Goal: Find specific page/section: Find specific page/section

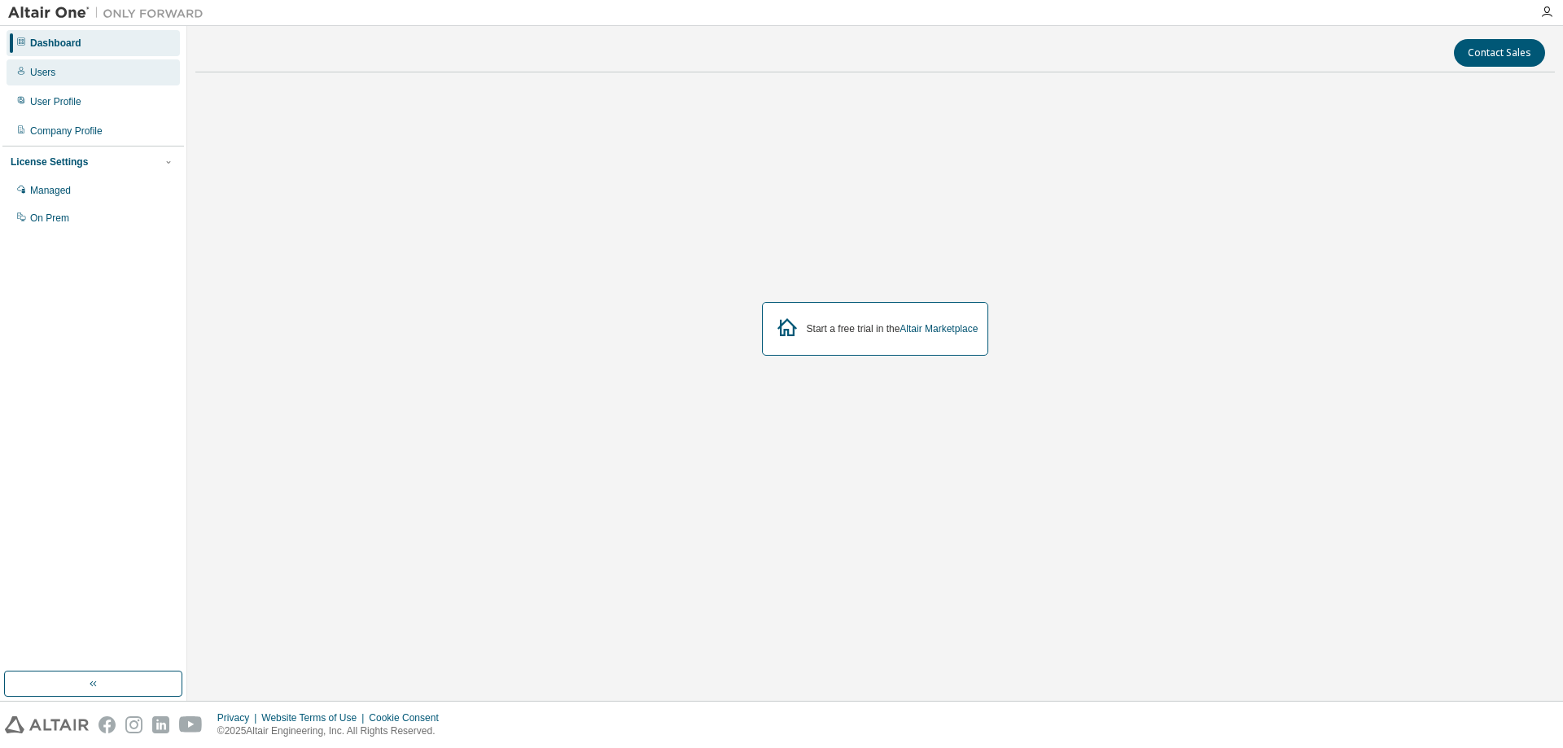
click at [46, 72] on div "Users" at bounding box center [42, 72] width 25 height 13
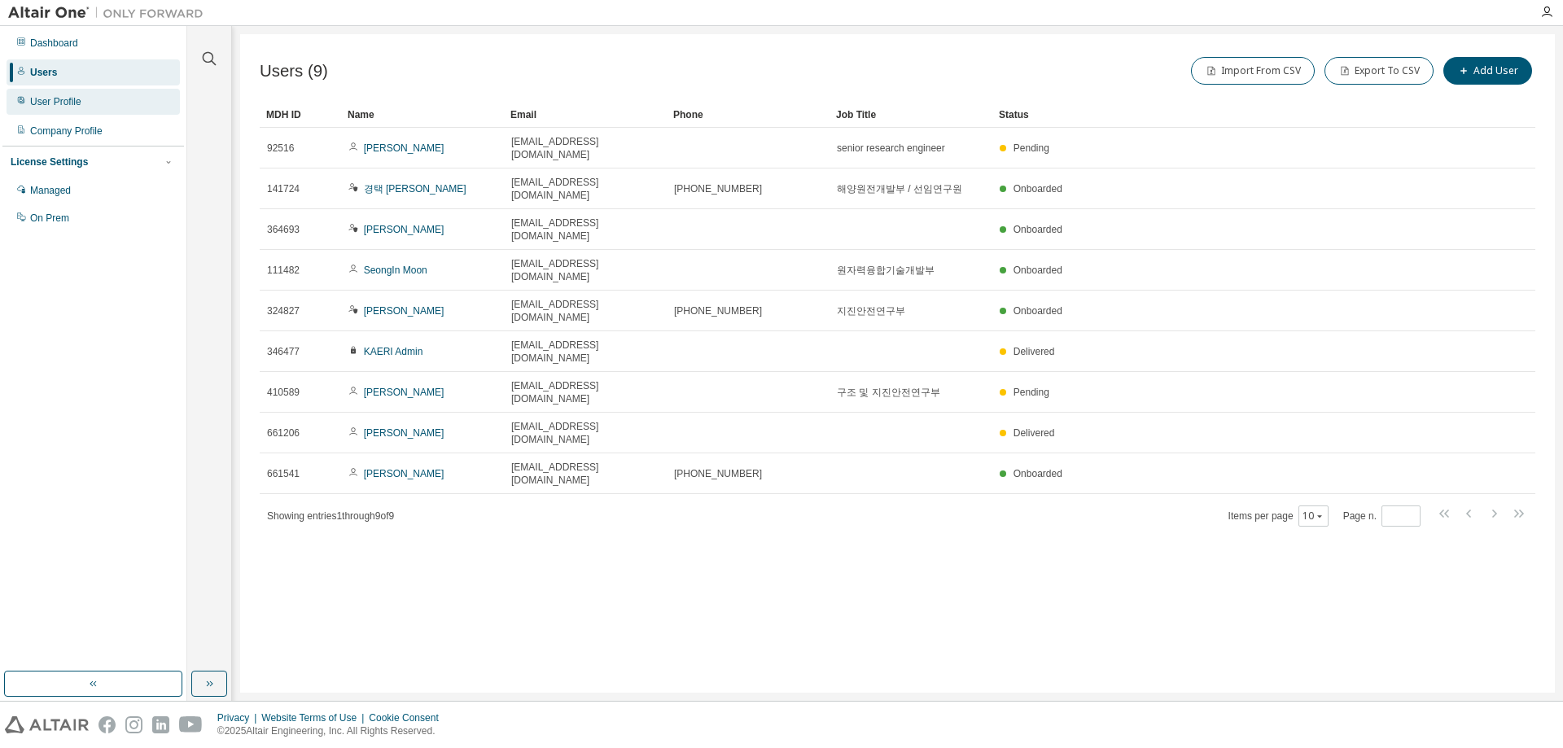
click at [69, 107] on div "User Profile" at bounding box center [55, 101] width 51 height 13
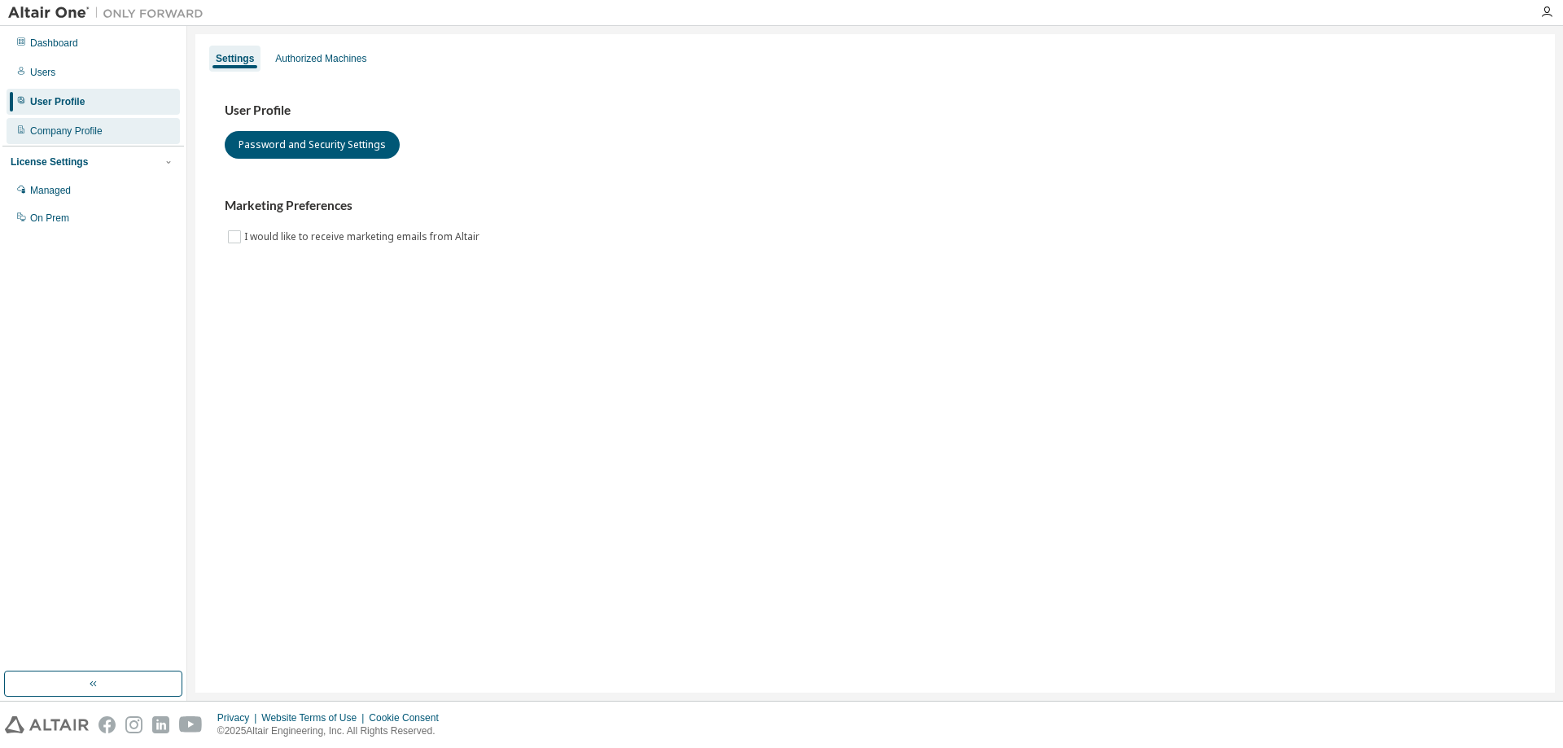
click at [69, 134] on div "Company Profile" at bounding box center [66, 131] width 72 height 13
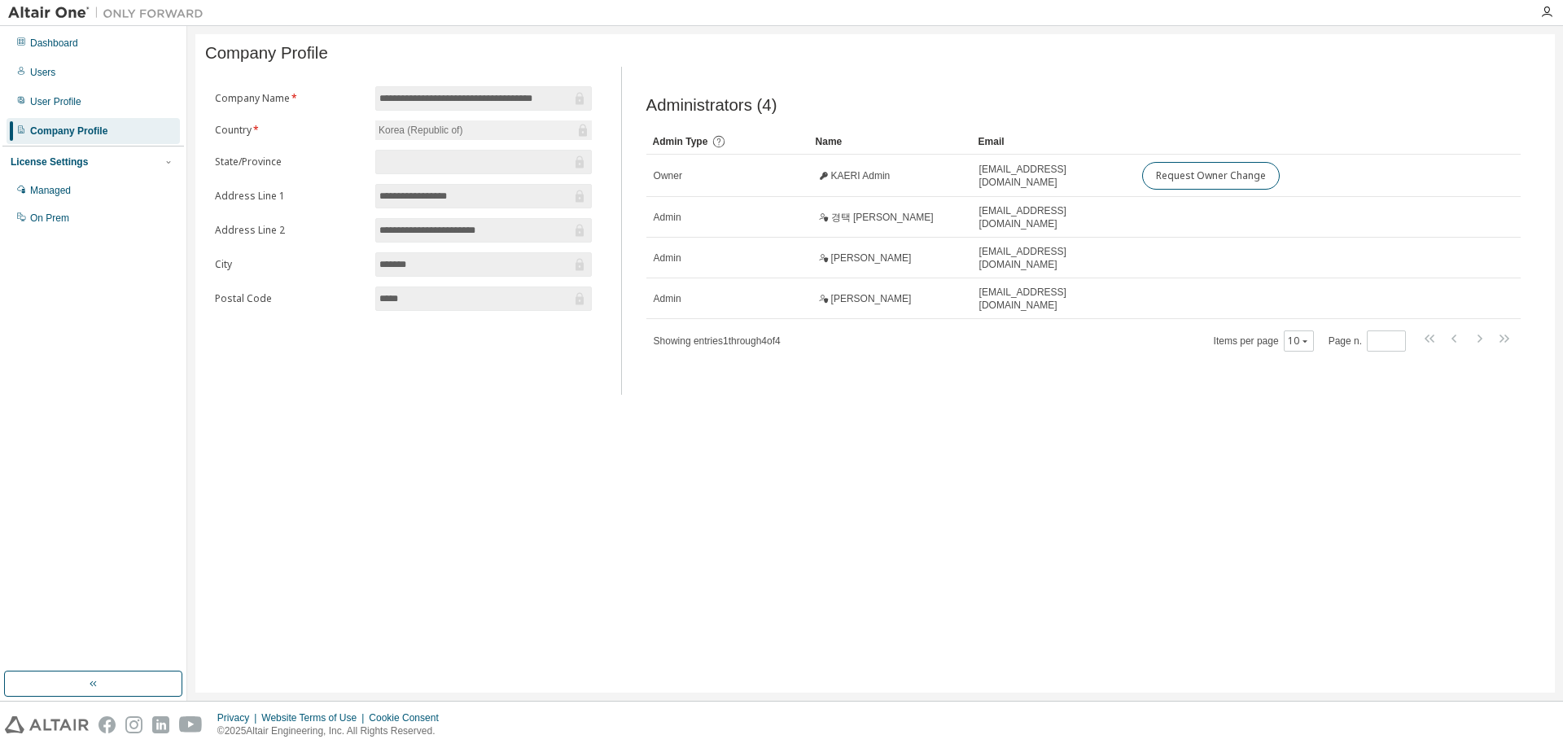
click at [51, 160] on div "License Settings" at bounding box center [49, 162] width 77 height 13
click at [55, 166] on div "License Settings" at bounding box center [49, 162] width 77 height 13
click at [70, 189] on div "Managed" at bounding box center [50, 190] width 41 height 13
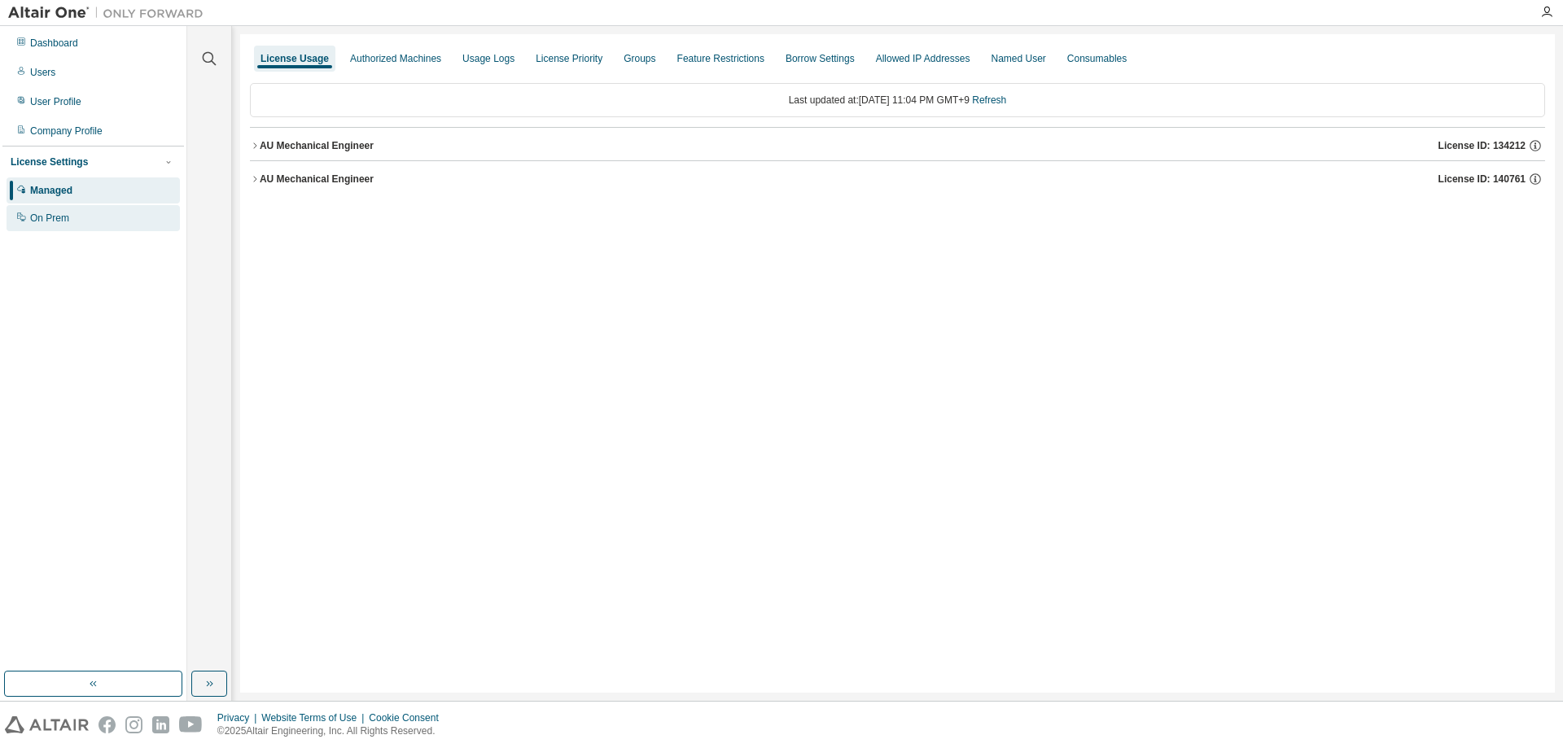
click at [81, 225] on div "On Prem" at bounding box center [93, 218] width 173 height 26
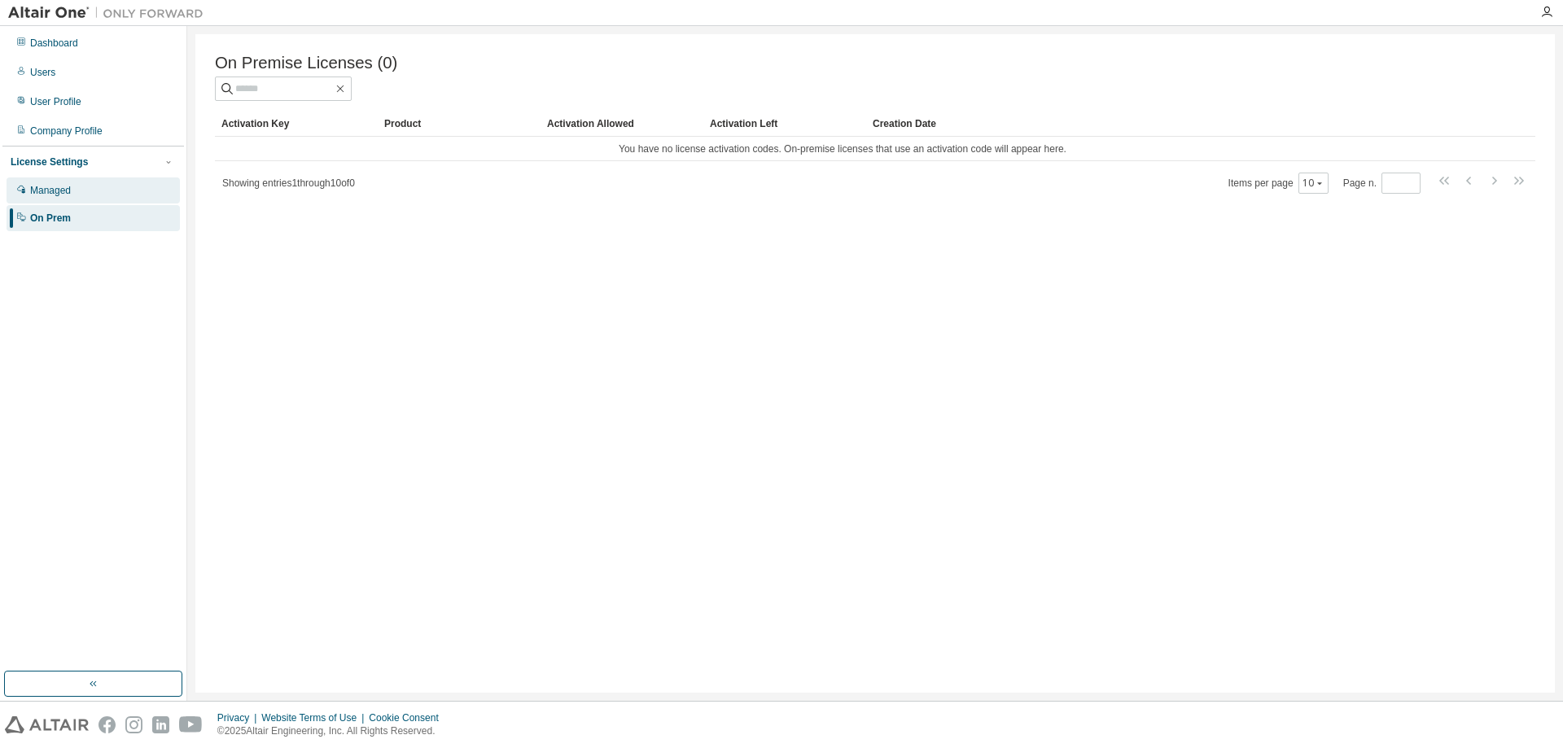
click at [69, 193] on div "Managed" at bounding box center [50, 190] width 41 height 13
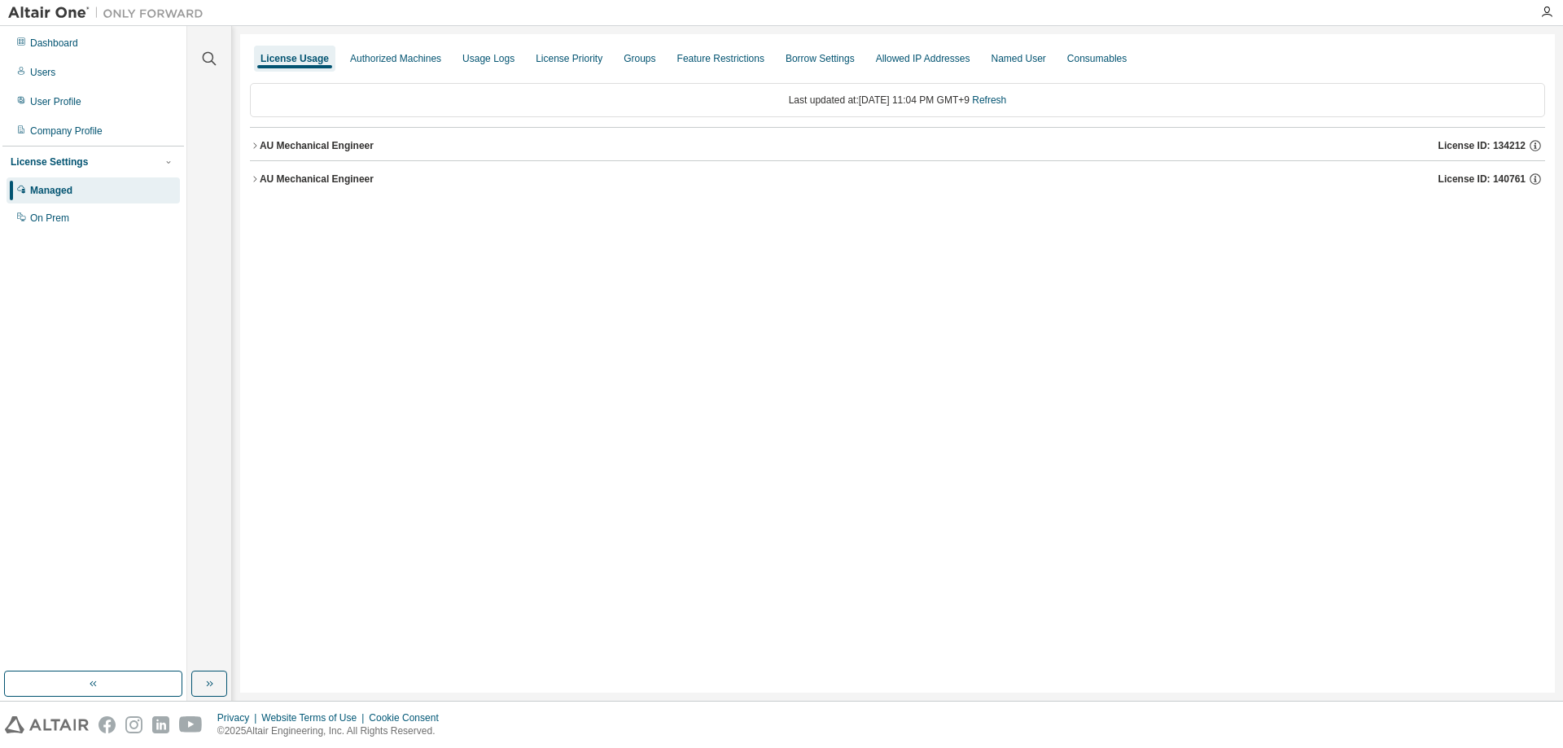
click at [253, 144] on icon "button" at bounding box center [255, 146] width 10 height 10
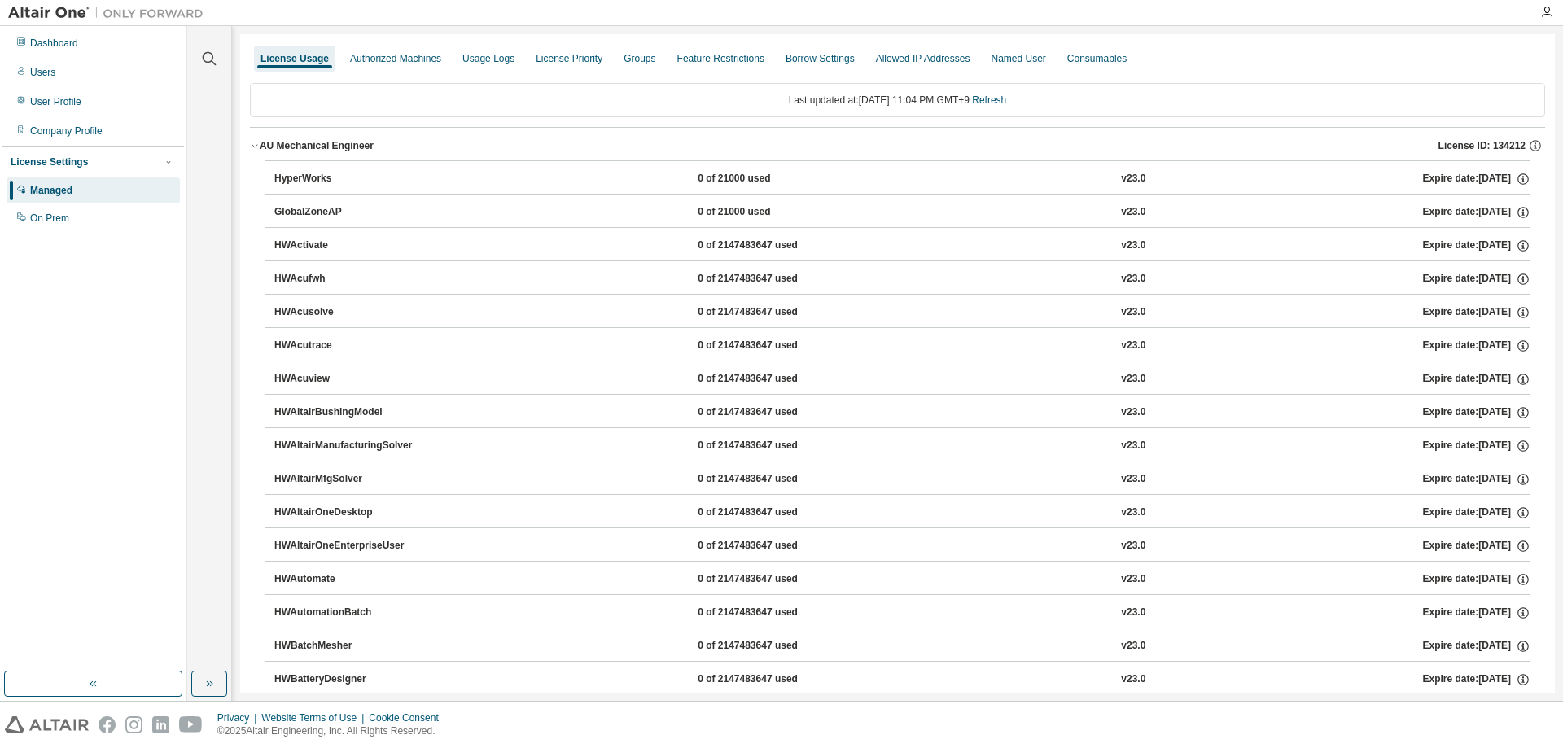
click at [253, 144] on icon "button" at bounding box center [255, 146] width 10 height 10
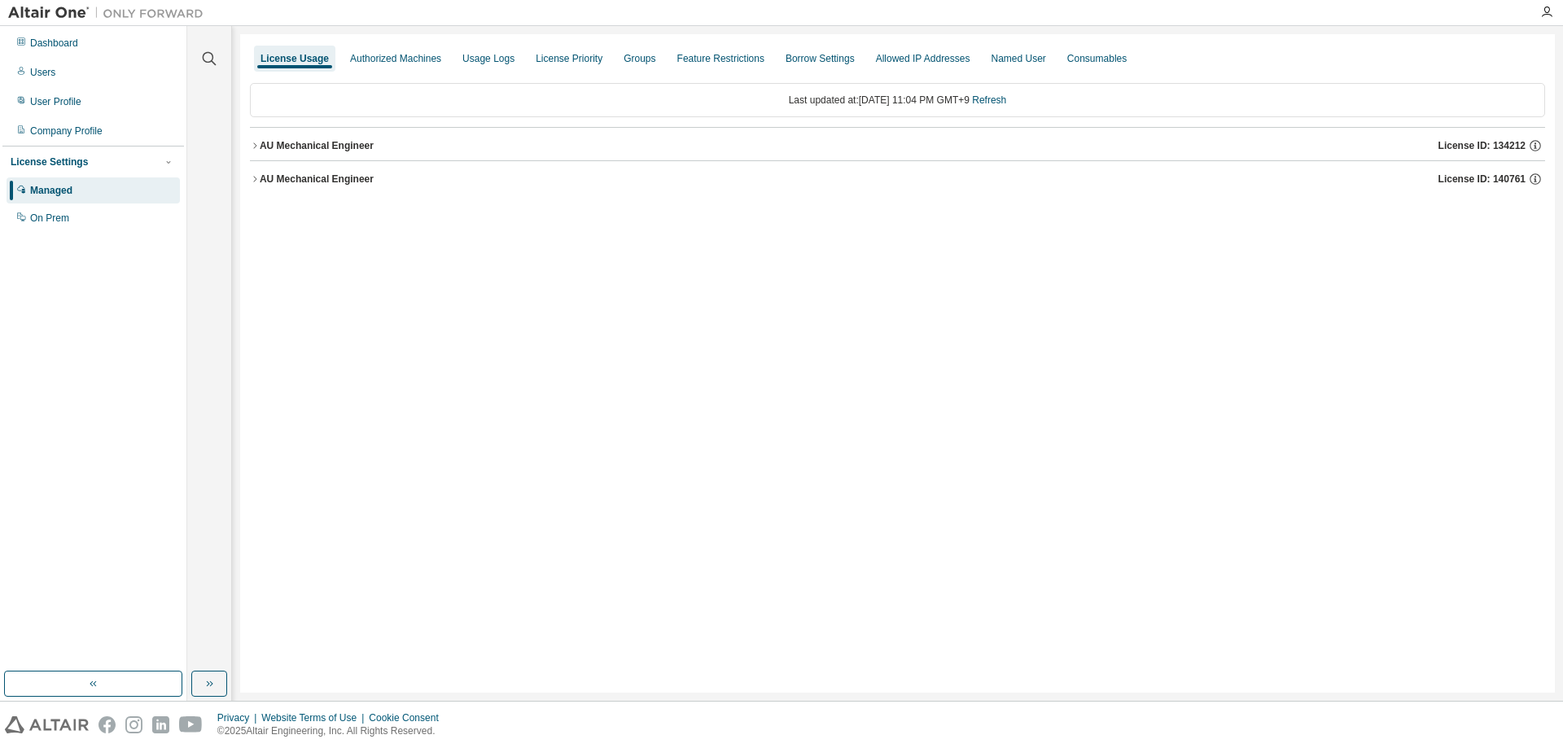
click at [256, 175] on icon "button" at bounding box center [255, 179] width 10 height 10
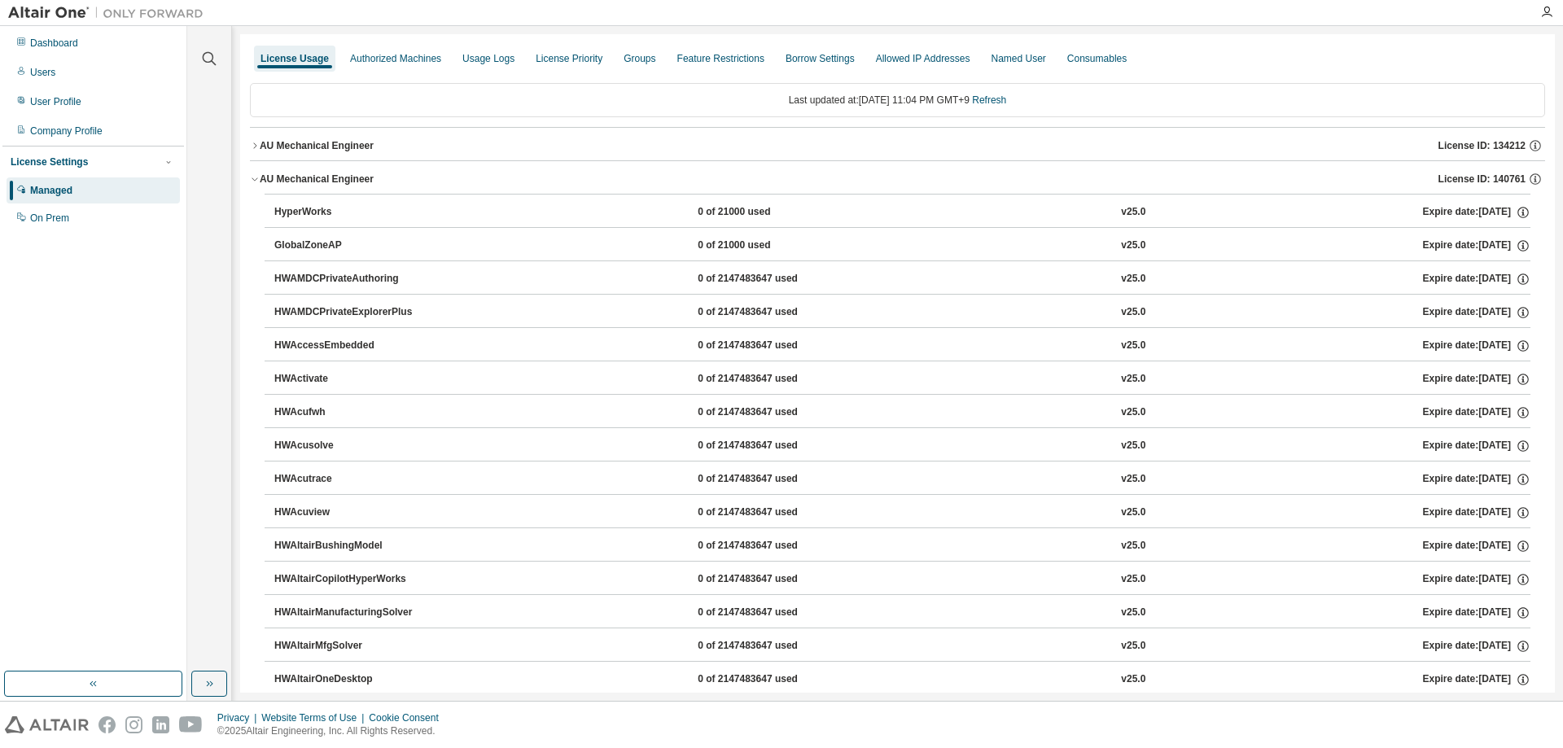
click at [308, 210] on div "HyperWorks" at bounding box center [347, 212] width 147 height 15
click at [256, 178] on icon "button" at bounding box center [255, 179] width 10 height 10
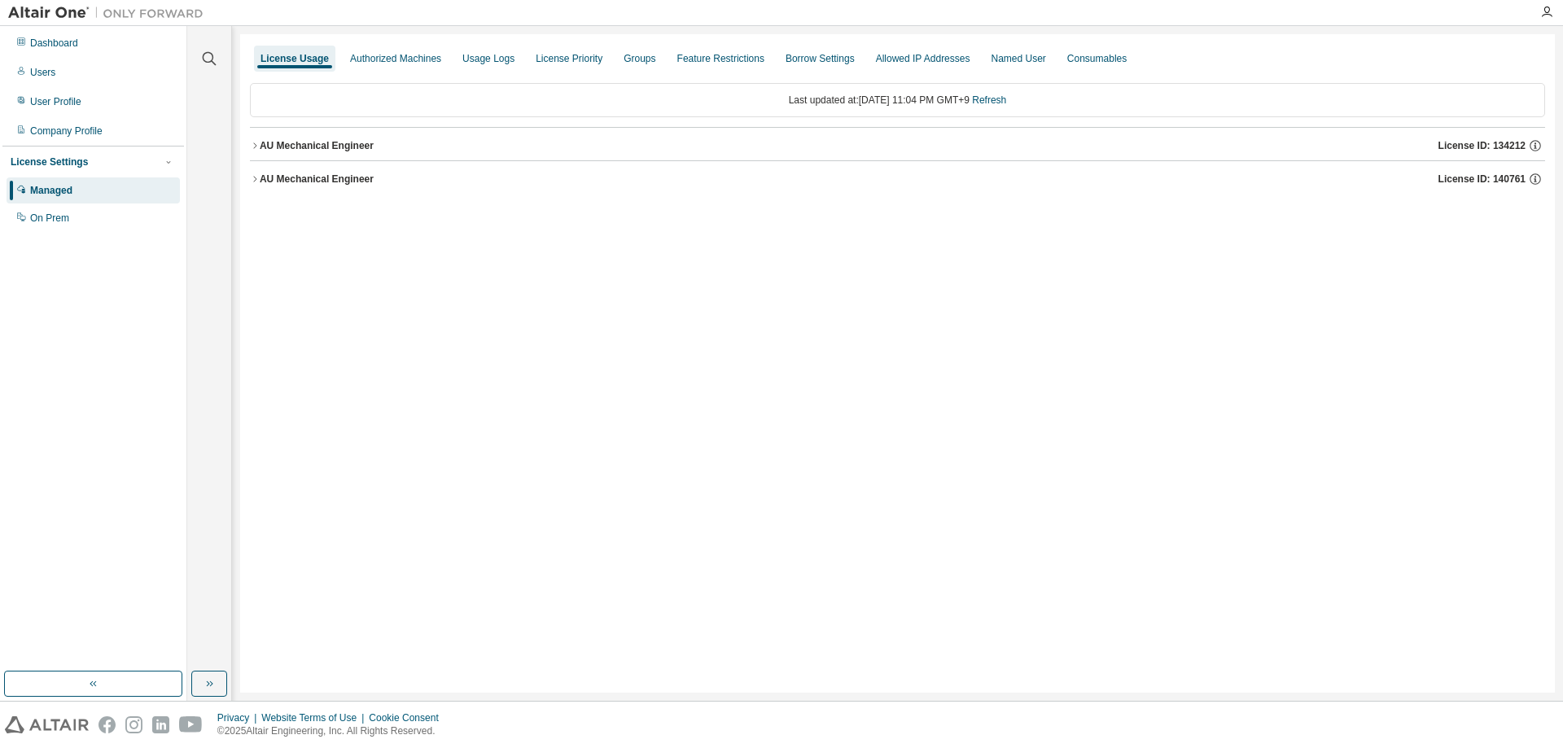
click at [254, 144] on icon "button" at bounding box center [255, 146] width 10 height 10
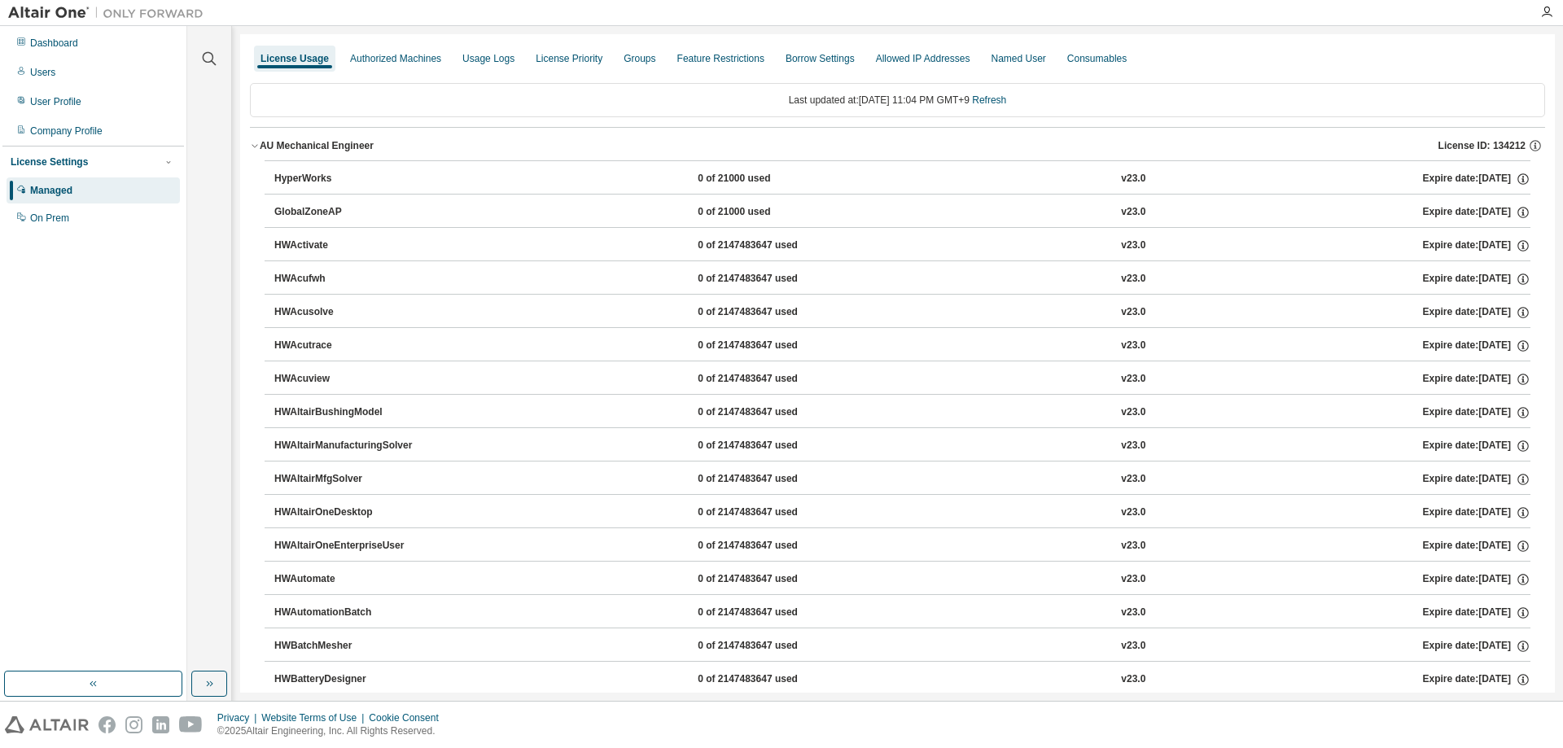
click at [254, 144] on icon "button" at bounding box center [255, 146] width 10 height 10
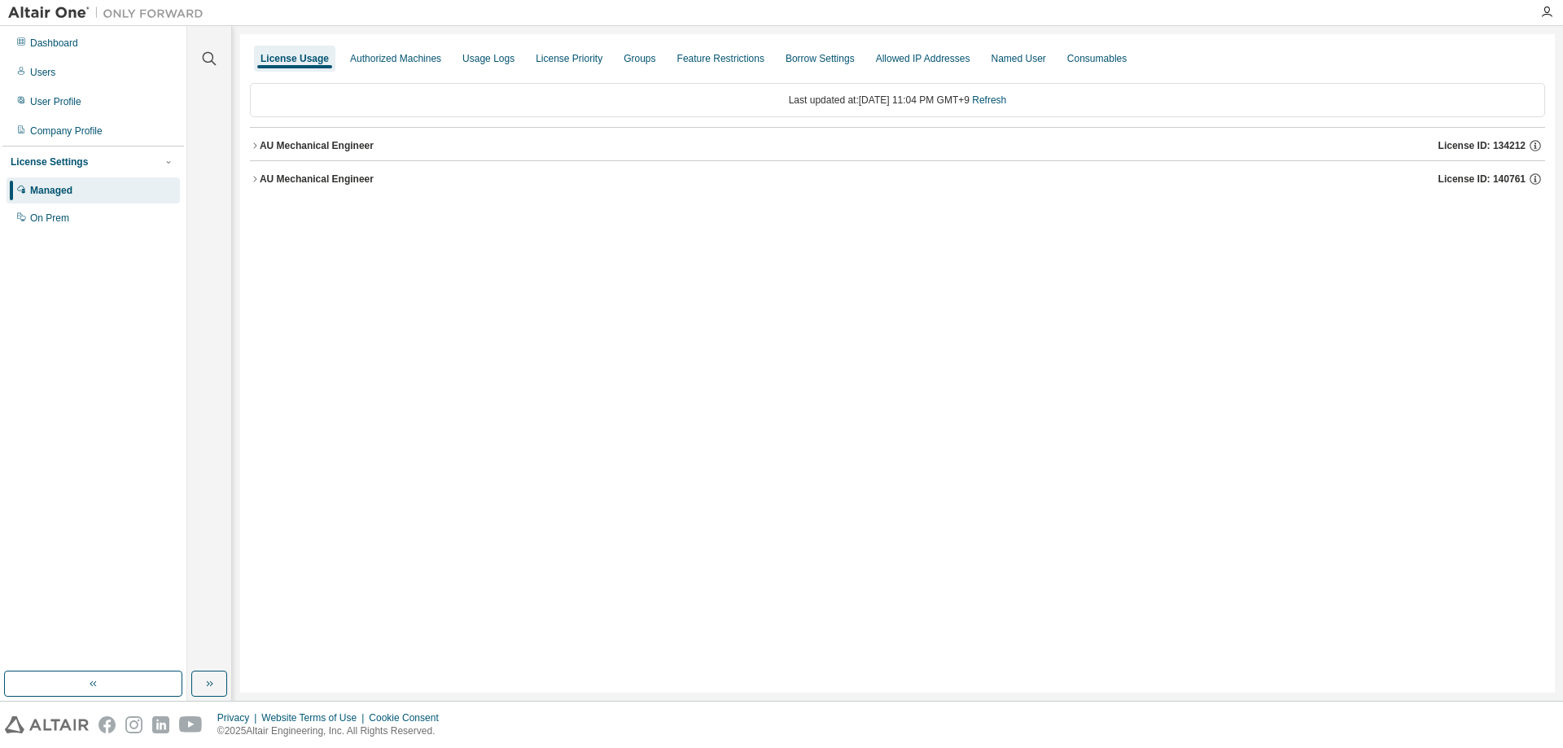
click at [1555, 14] on div at bounding box center [1547, 12] width 33 height 13
click at [1546, 13] on icon "button" at bounding box center [1546, 12] width 13 height 13
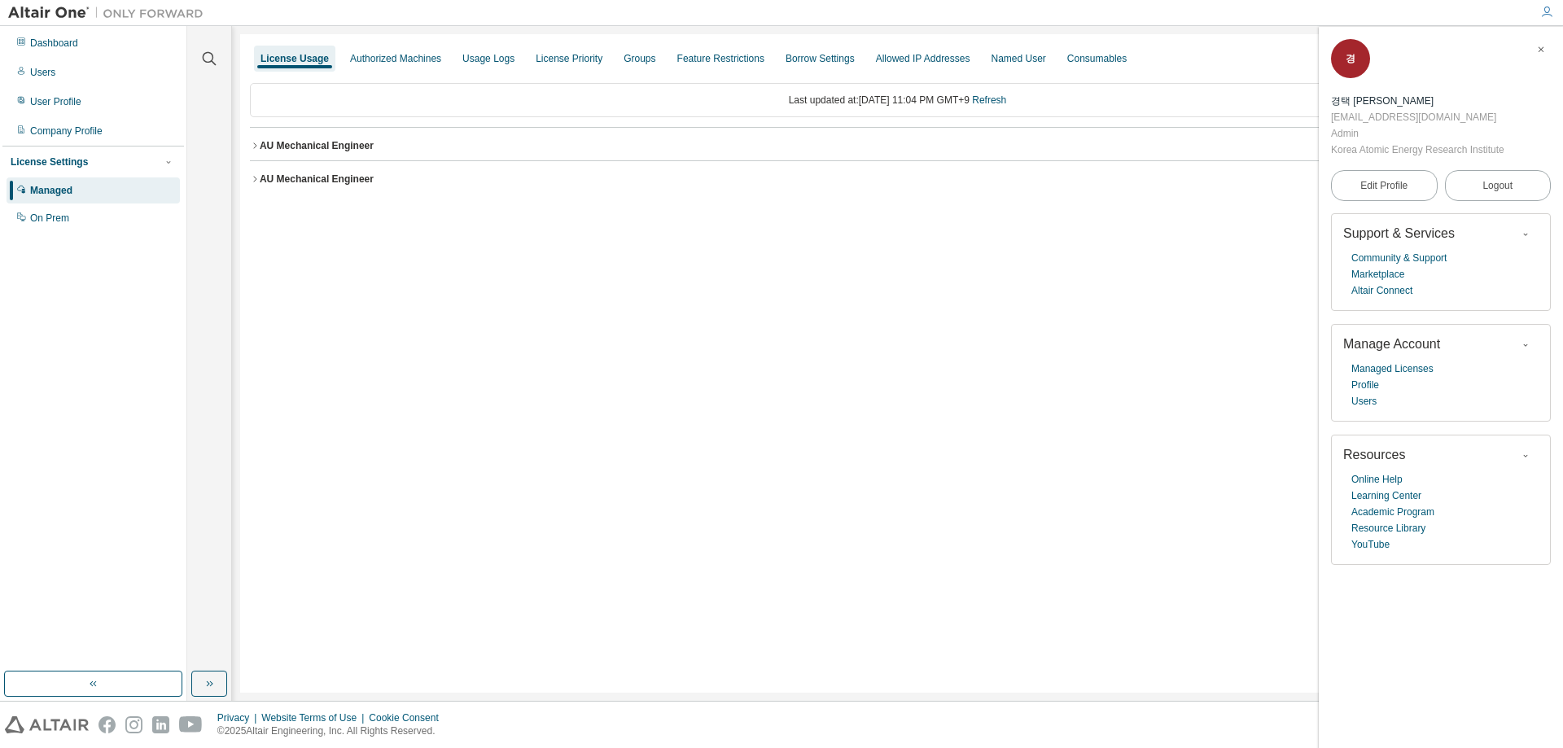
click at [1526, 457] on icon "button" at bounding box center [1526, 456] width 10 height 10
click at [1365, 456] on span "Resources" at bounding box center [1374, 455] width 62 height 14
click at [1384, 510] on link "Academic Program" at bounding box center [1393, 512] width 83 height 16
click at [1373, 533] on link "Resource Library" at bounding box center [1389, 528] width 74 height 16
